Goal: Task Accomplishment & Management: Manage account settings

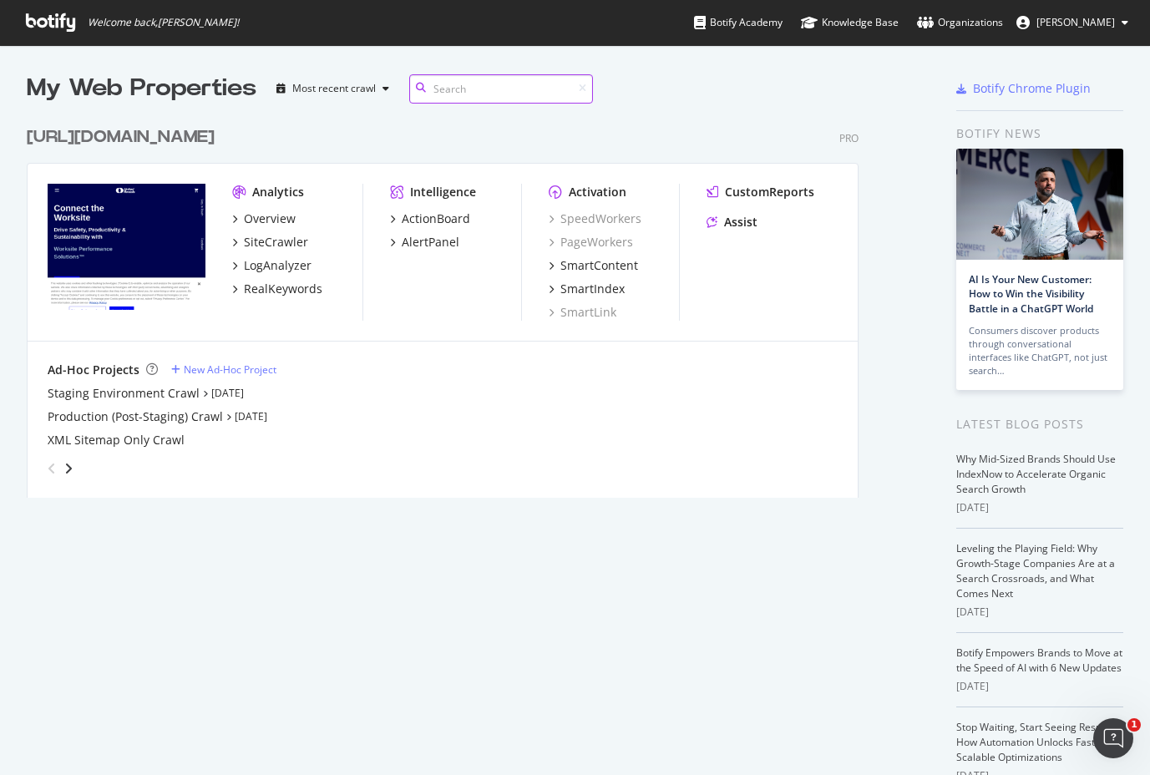
scroll to position [392, 889]
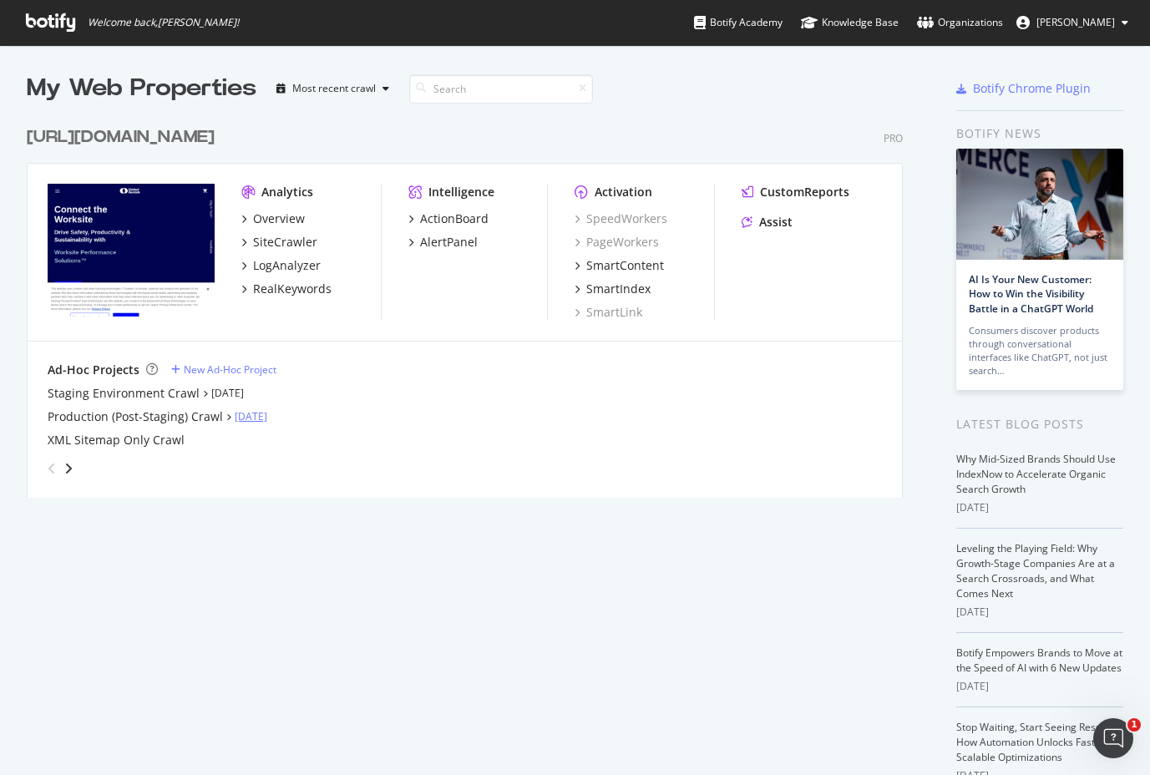
click at [249, 422] on link "[DATE]" at bounding box center [251, 416] width 33 height 14
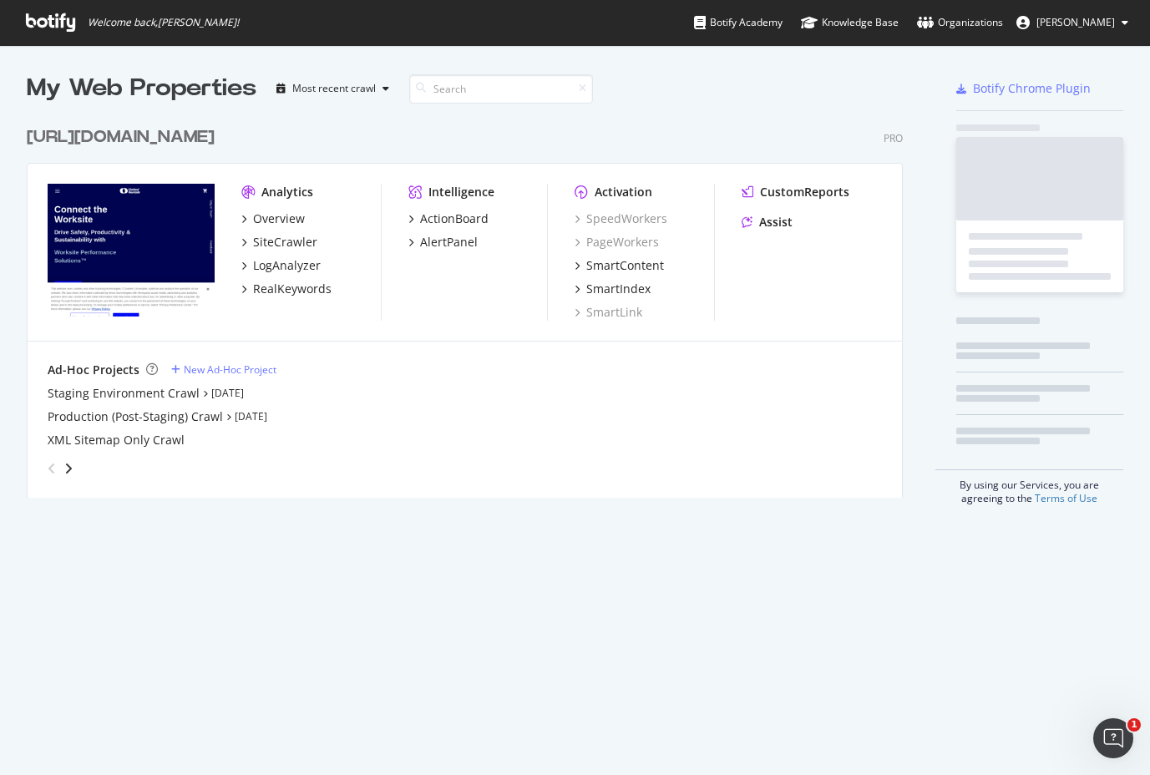
scroll to position [775, 1150]
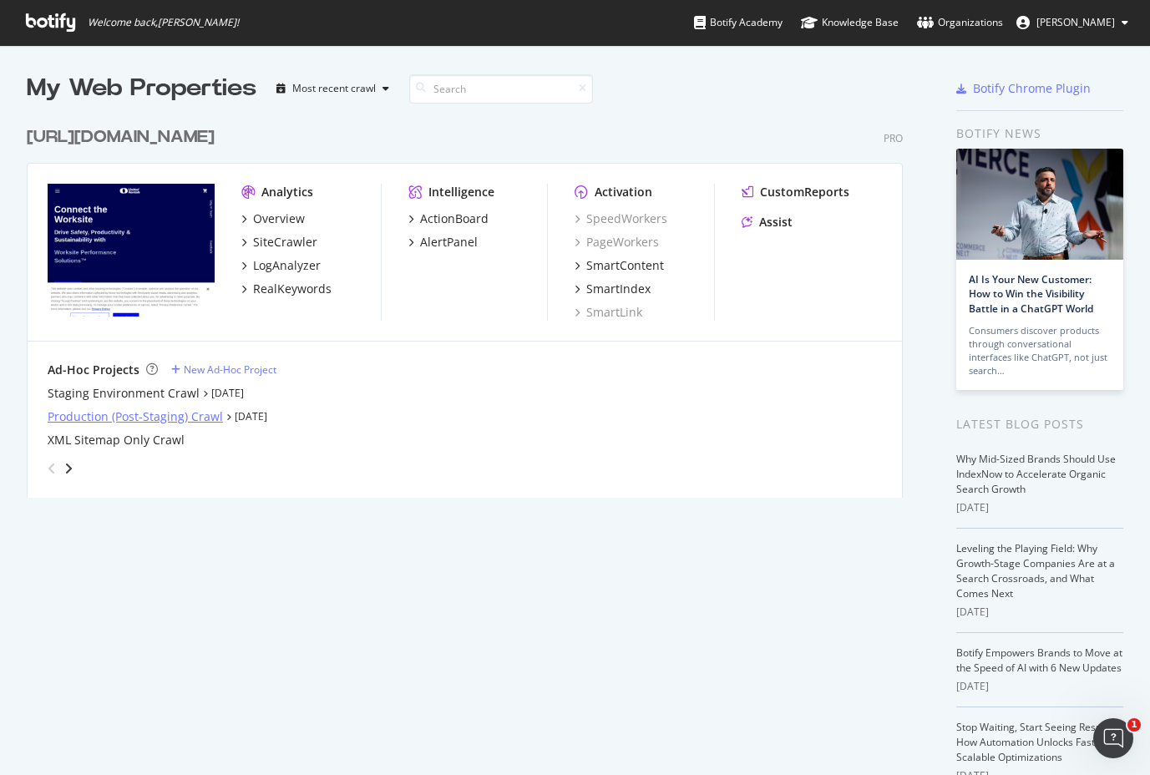
click at [189, 408] on div "Production (Post-Staging) Crawl" at bounding box center [135, 416] width 175 height 17
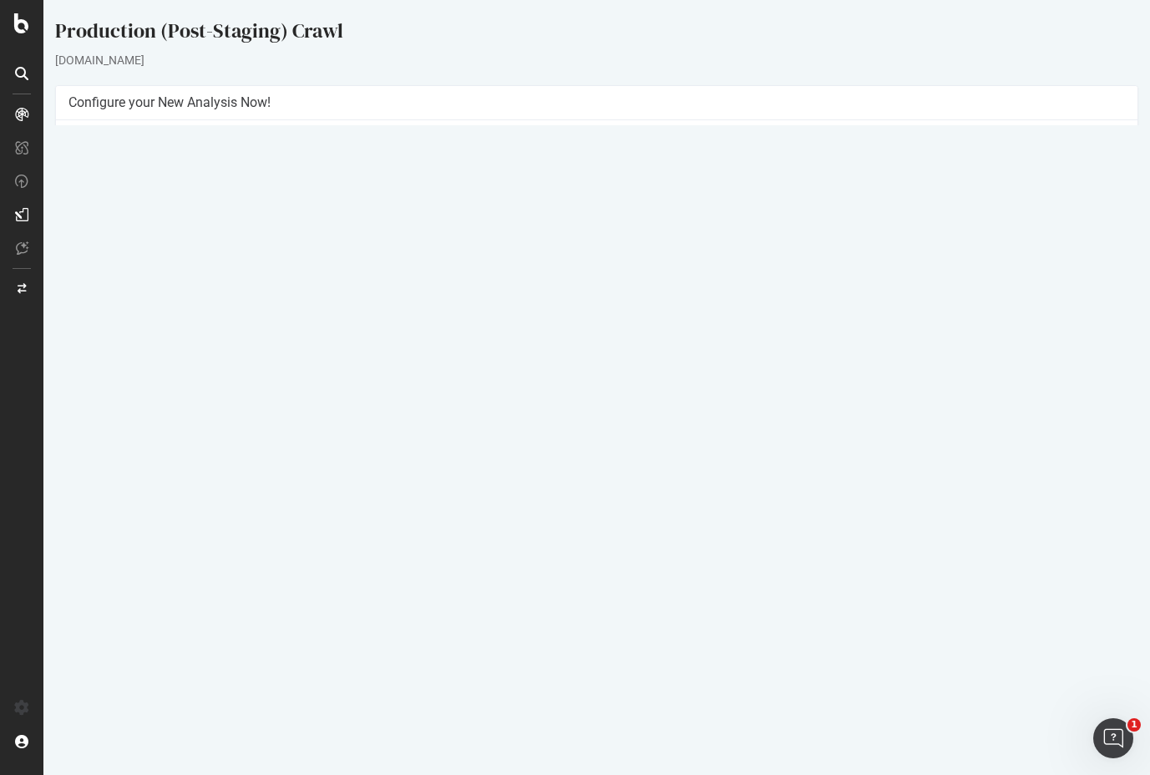
click at [652, 410] on link "Settings" at bounding box center [651, 411] width 38 height 14
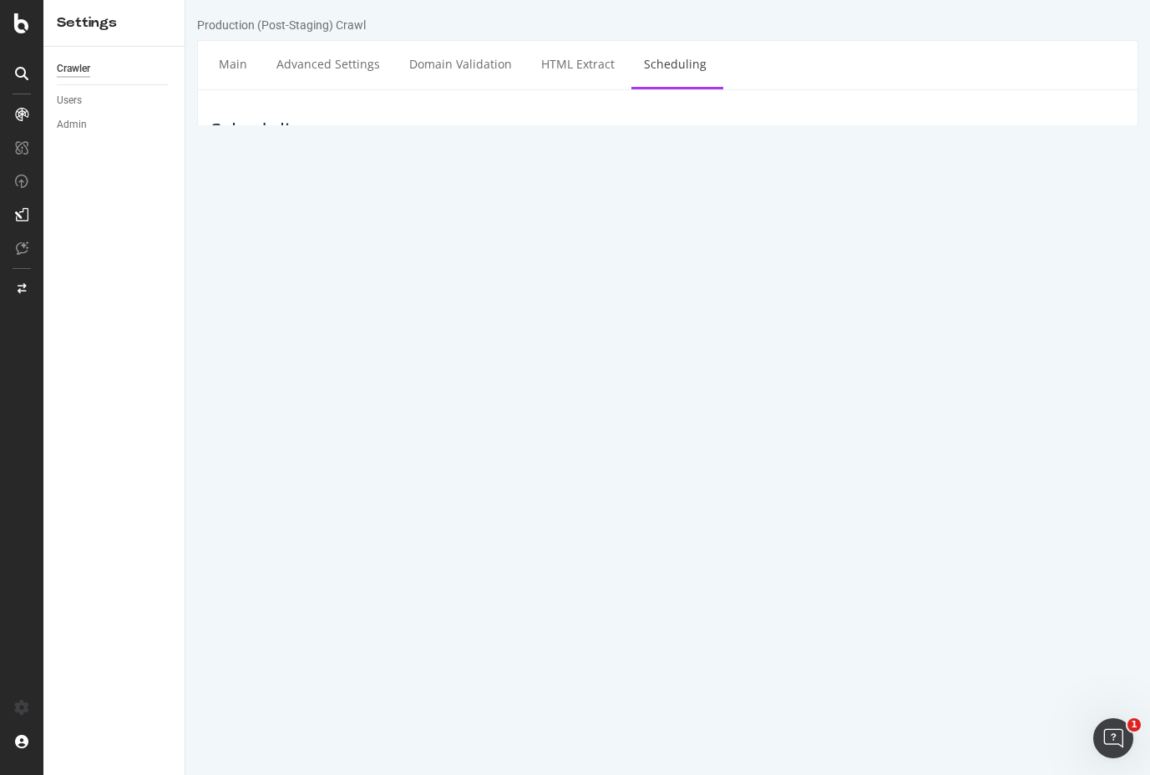
click at [474, 300] on input "[DATE]" at bounding box center [450, 294] width 167 height 28
click at [544, 433] on td "14" at bounding box center [546, 432] width 38 height 25
type input "[DATE]"
click at [603, 299] on select "00 01 02 03 04 05 06 07 08 09 10 11 12 13 14 15 16 17 18 19 20 21 22 23" at bounding box center [580, 294] width 67 height 28
click at [547, 280] on select "00 01 02 03 04 05 06 07 08 09 10 11 12 13 14 15 16 17 18 19 20 21 22 23" at bounding box center [580, 294] width 67 height 28
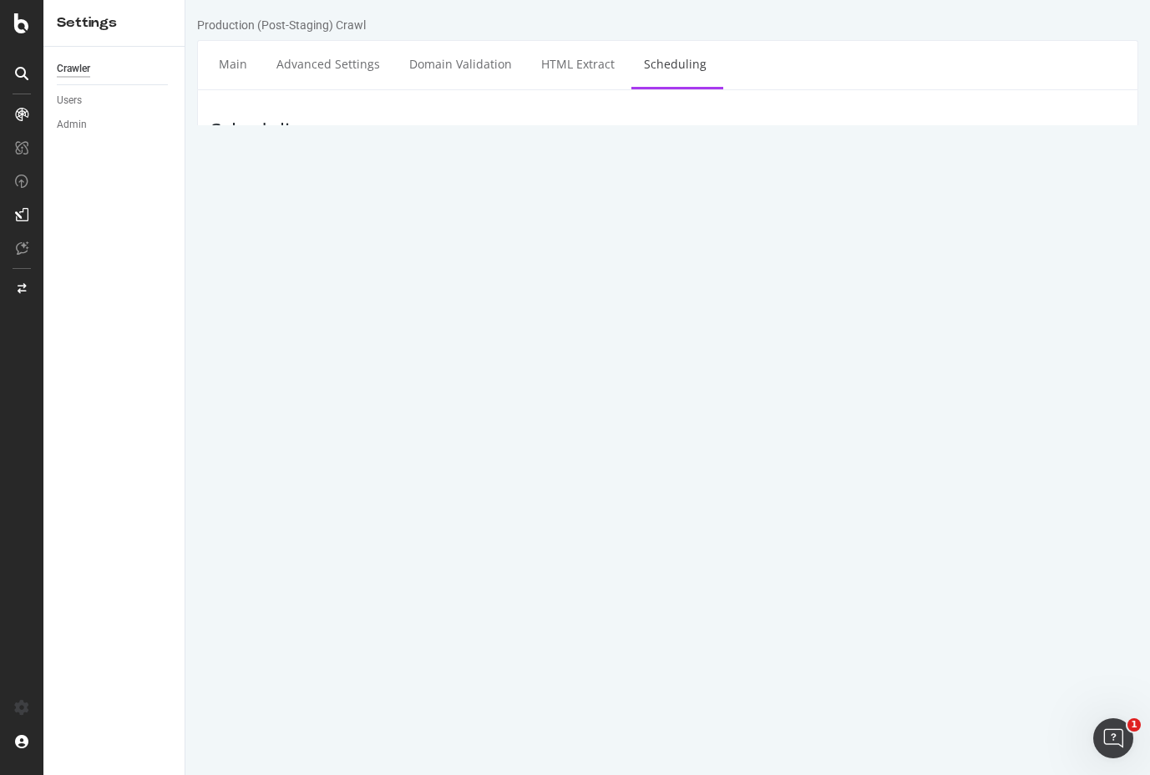
click at [675, 295] on select "00 15 30 45" at bounding box center [659, 294] width 67 height 28
select select "15"
click at [626, 280] on select "00 15 30 45" at bounding box center [659, 294] width 67 height 28
click at [723, 332] on div "Repeat None Permanent Recurring" at bounding box center [617, 335] width 516 height 28
click at [598, 290] on select "00 01 02 03 04 05 06 07 08 09 10 11 12 13 14 15 16 17 18 19 20 21 22 23" at bounding box center [580, 294] width 67 height 28
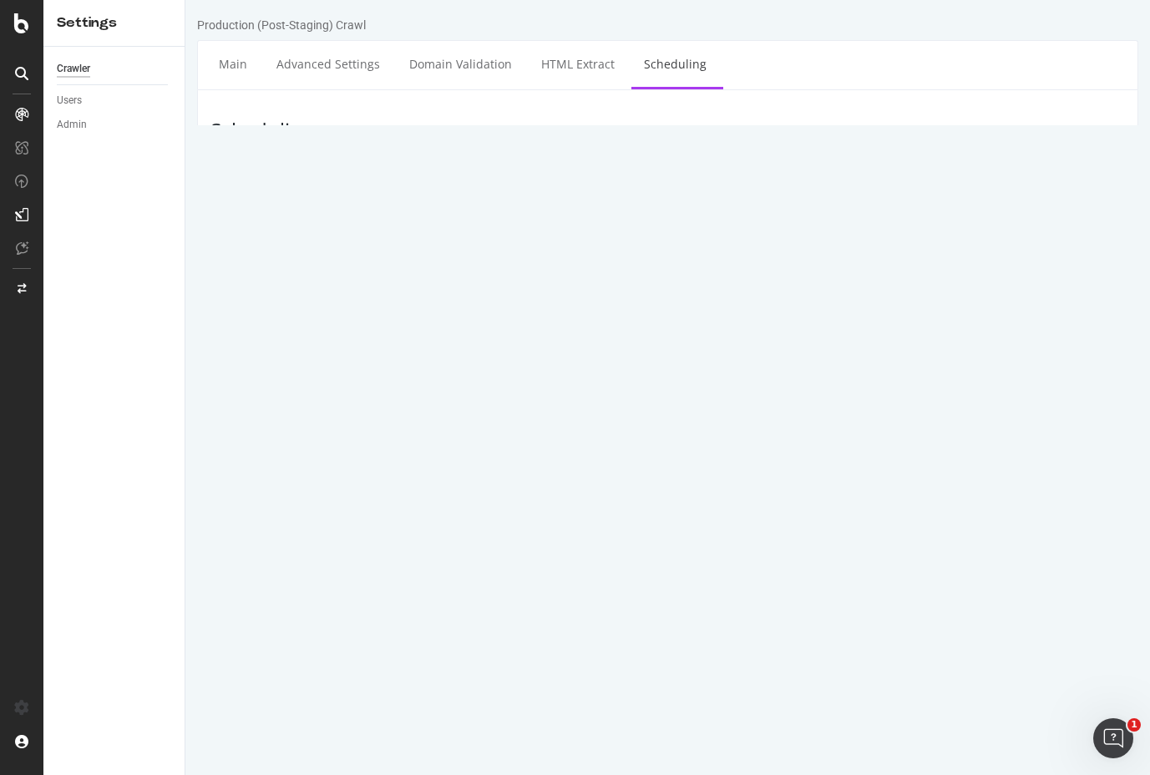
select select "1"
click at [547, 280] on select "00 01 02 03 04 05 06 07 08 09 10 11 12 13 14 15 16 17 18 19 20 21 22 23" at bounding box center [580, 294] width 67 height 28
click at [698, 358] on div "Scheduling Scheduling an ad-hoc crawl will subject your site to a higher crawl …" at bounding box center [667, 260] width 941 height 343
click at [695, 387] on input "Save & Back to Project" at bounding box center [687, 394] width 121 height 25
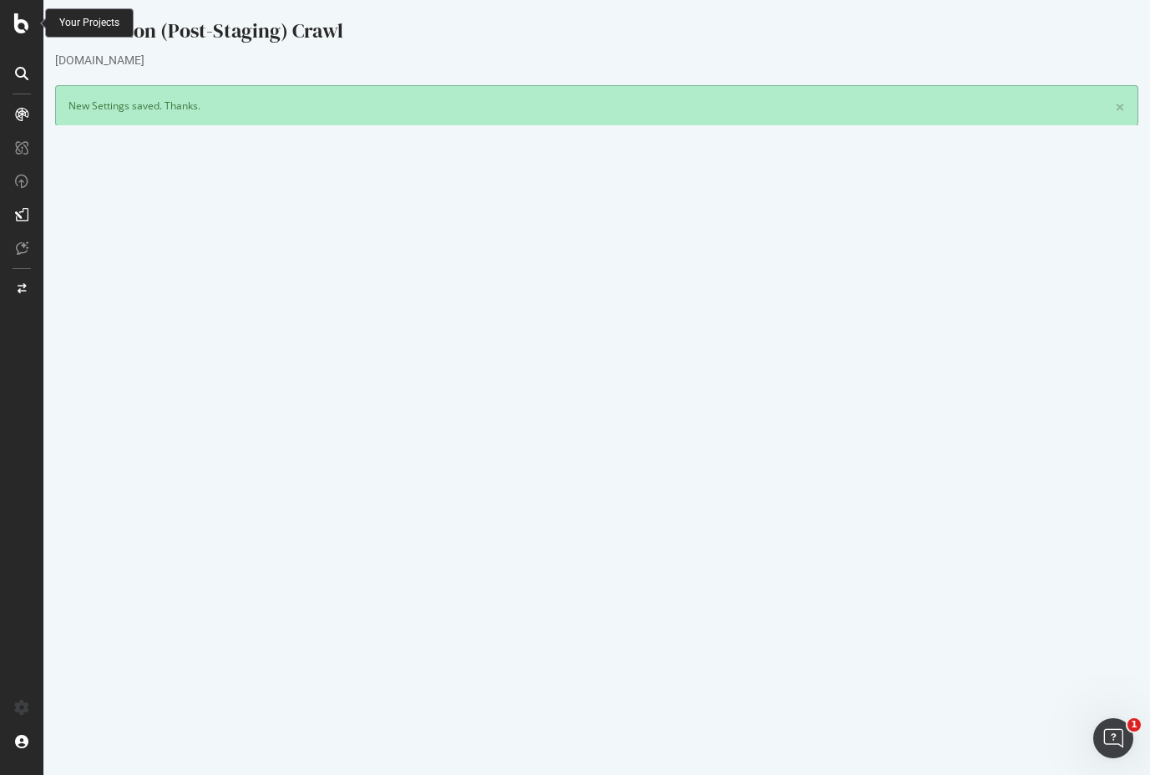
click at [28, 16] on icon at bounding box center [21, 23] width 15 height 20
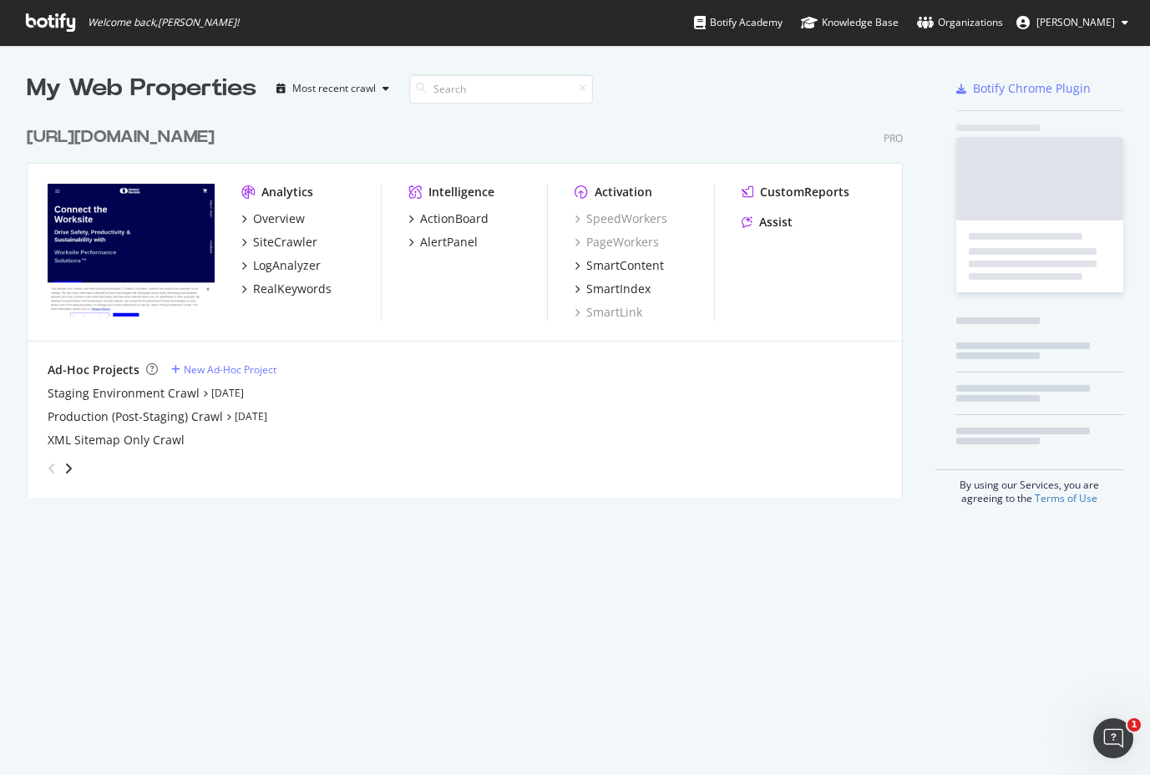
scroll to position [775, 1150]
